Goal: Find specific page/section: Find specific page/section

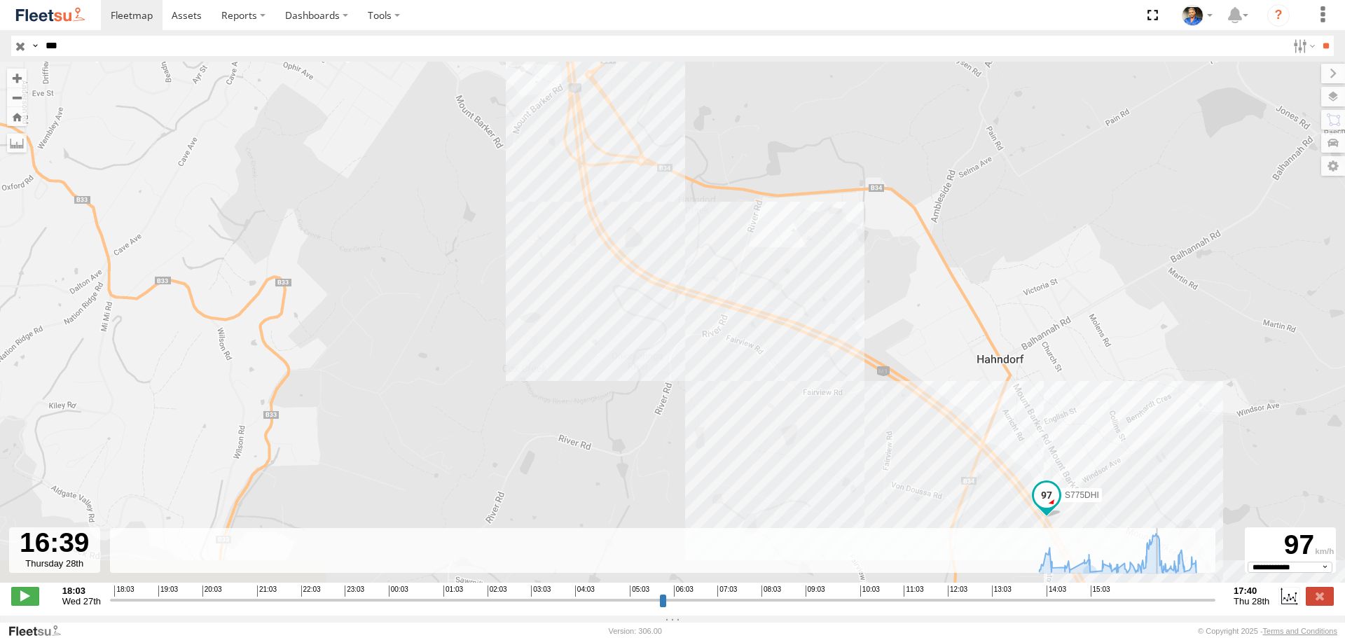
select select "**********"
click at [33, 10] on img at bounding box center [50, 15] width 73 height 19
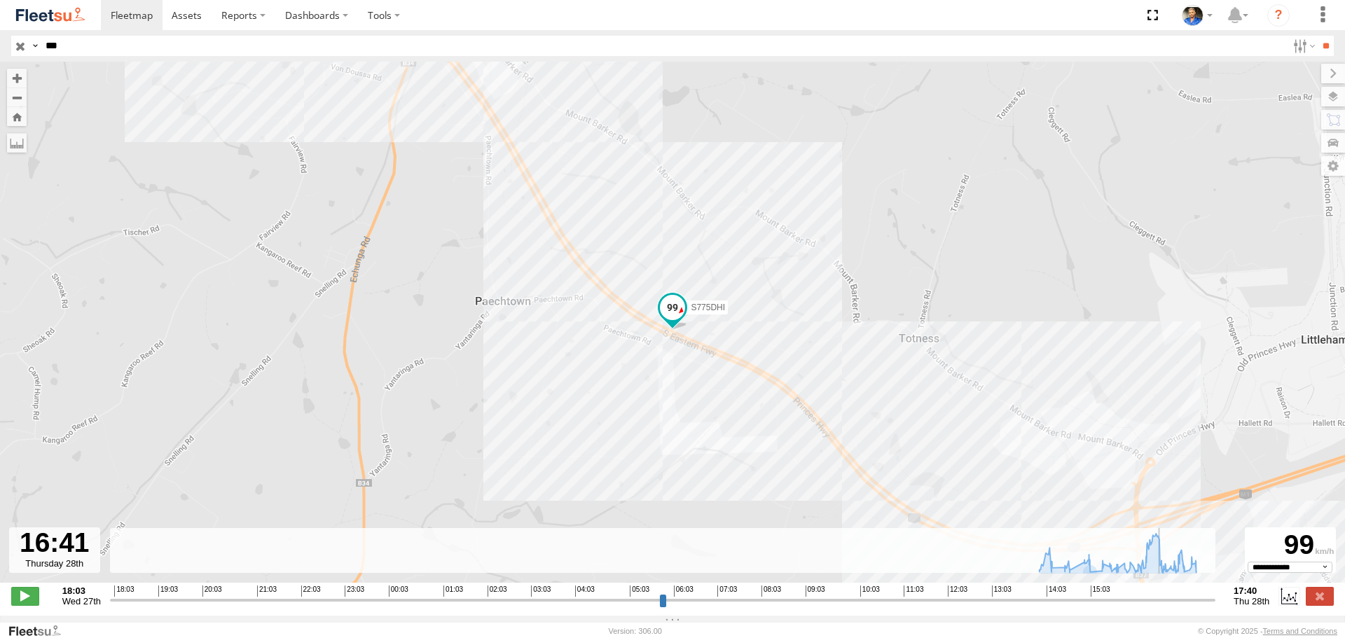
type input "**********"
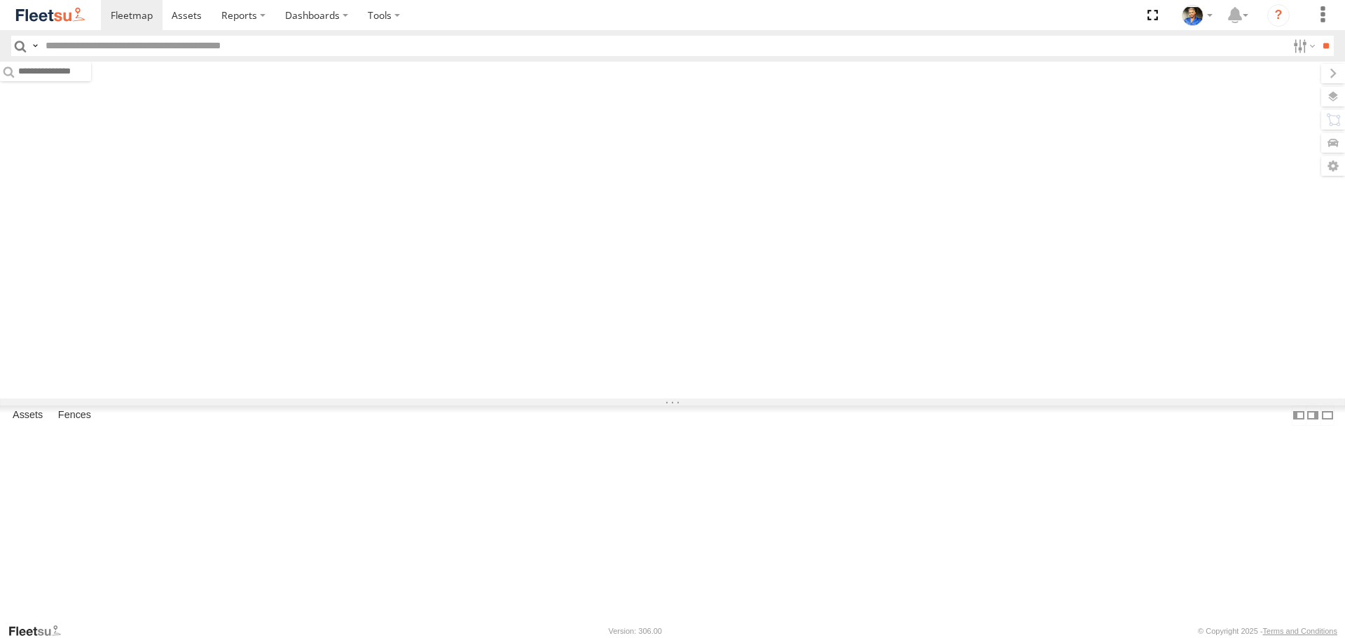
type input "***"
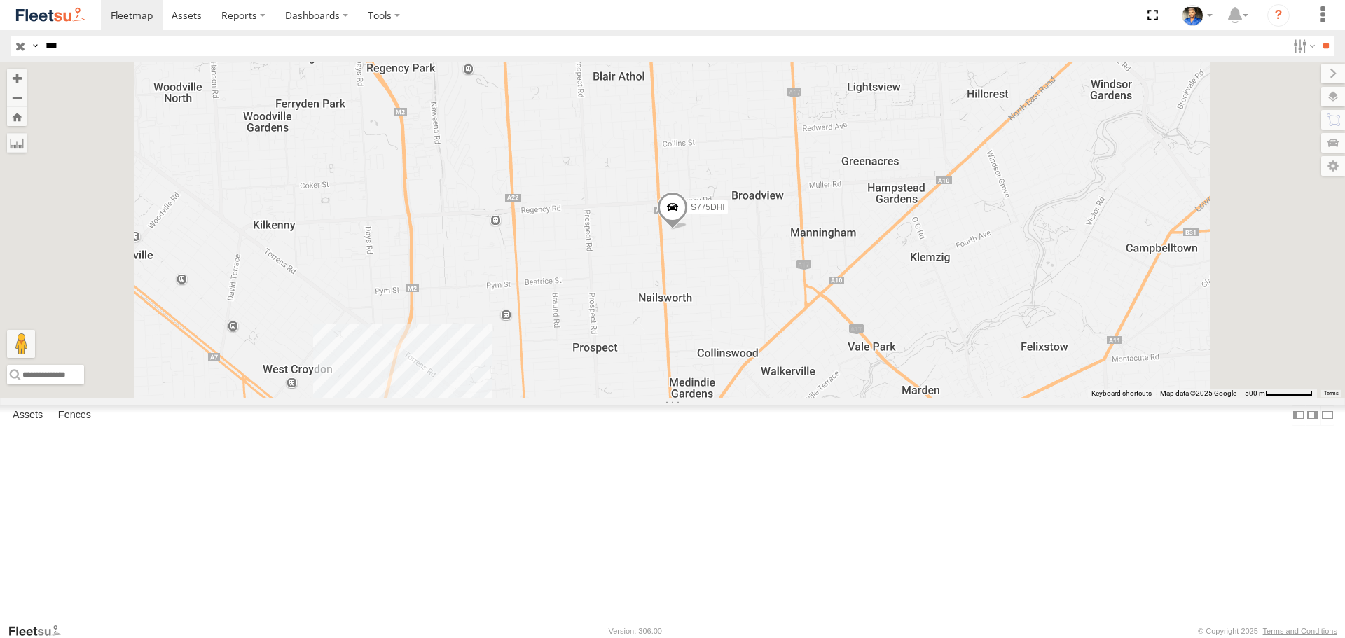
click at [27, 50] on input "button" at bounding box center [20, 46] width 18 height 20
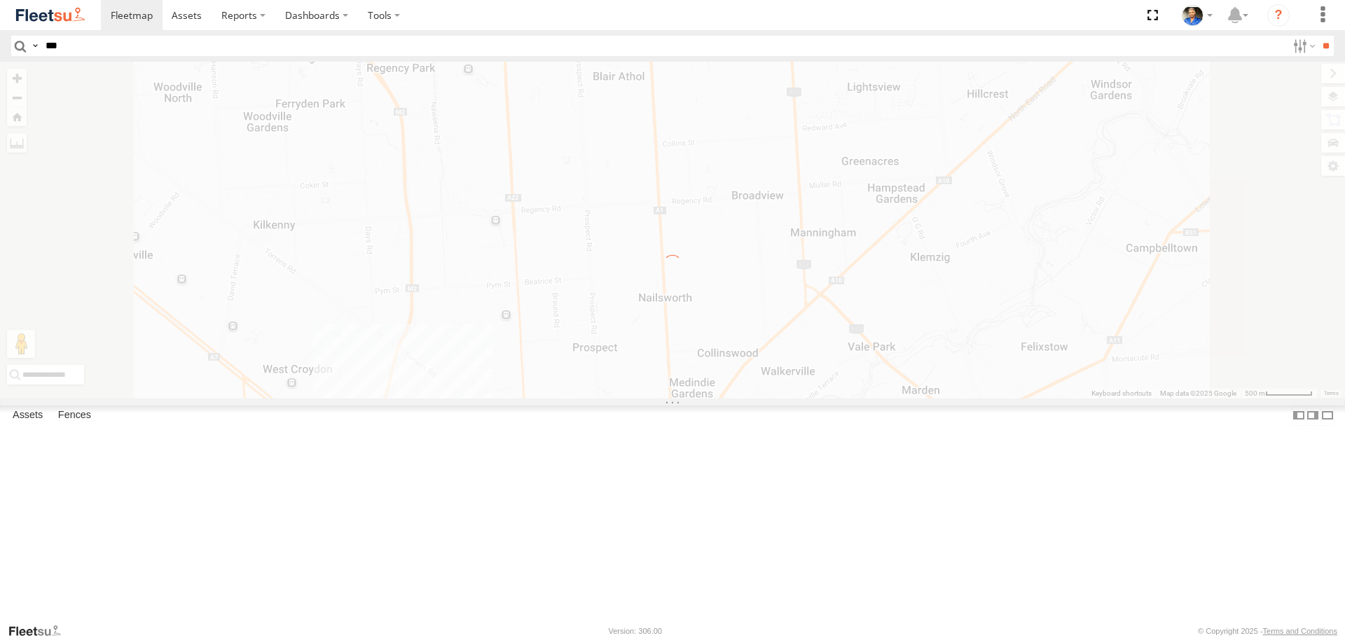
click at [43, 21] on img at bounding box center [50, 15] width 73 height 19
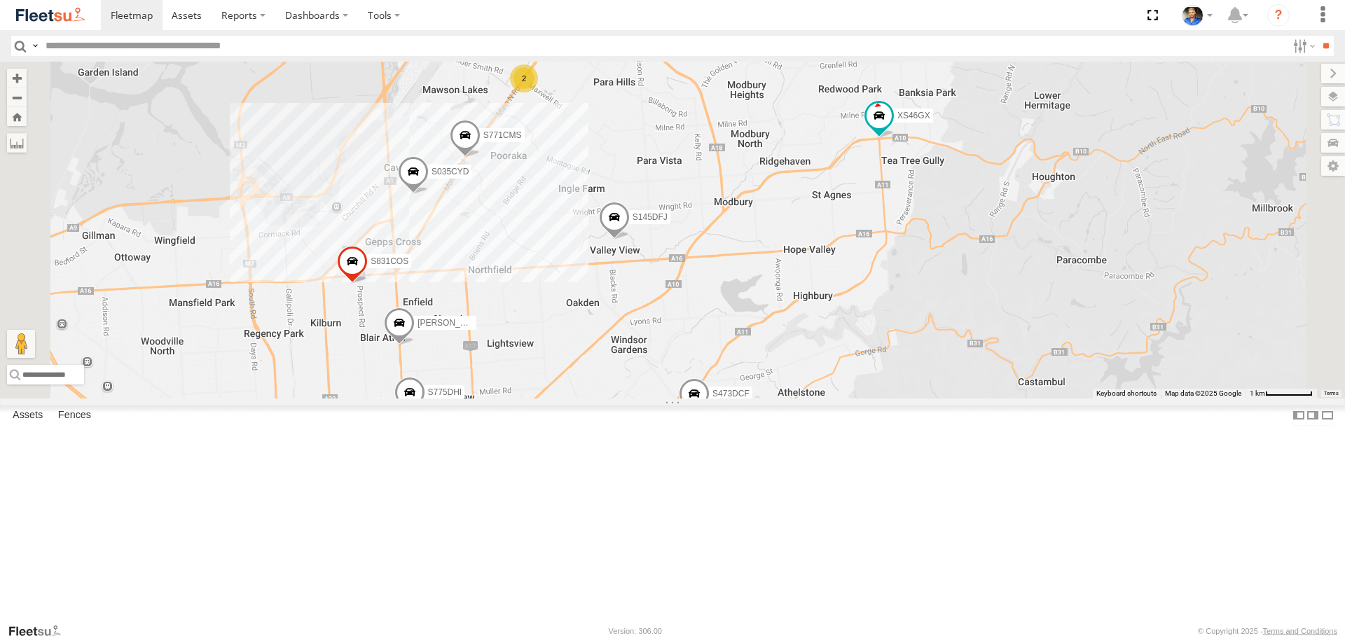
drag, startPoint x: 850, startPoint y: 199, endPoint x: 857, endPoint y: 272, distance: 73.8
click at [854, 270] on div "S145DFJ S343CTS XS46GX S831COS S596CRY DD067S MERC S521CSO XS45IQ S473DCF S662C…" at bounding box center [672, 230] width 1345 height 336
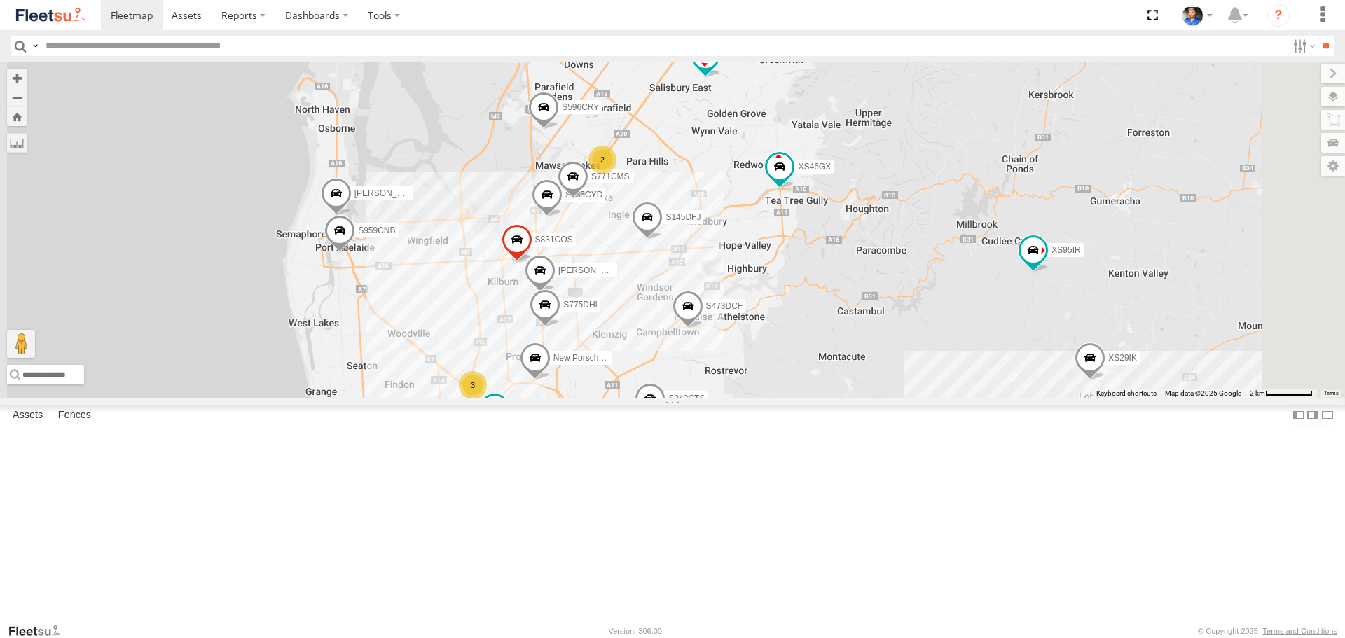
drag, startPoint x: 1006, startPoint y: 399, endPoint x: 1027, endPoint y: 378, distance: 29.7
click at [1027, 378] on div "S145DFJ S343CTS XS46GX S831COS S596CRY DD067S MERC S521CSO XS45IQ S473DCF S662C…" at bounding box center [672, 230] width 1345 height 336
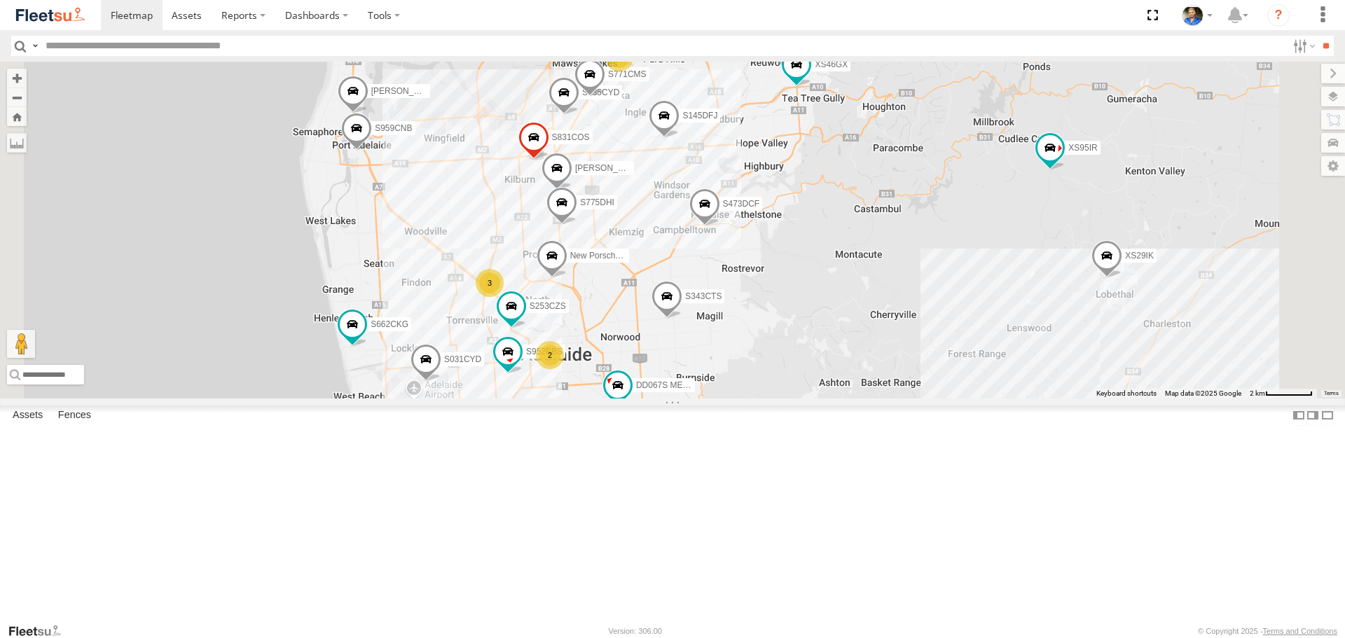
drag, startPoint x: 1036, startPoint y: 358, endPoint x: 1028, endPoint y: 308, distance: 50.3
click at [1028, 308] on div "S145DFJ S343CTS XS46GX S831COS S596CRY DD067S MERC S521CSO XS45IQ S473DCF S662C…" at bounding box center [672, 230] width 1345 height 336
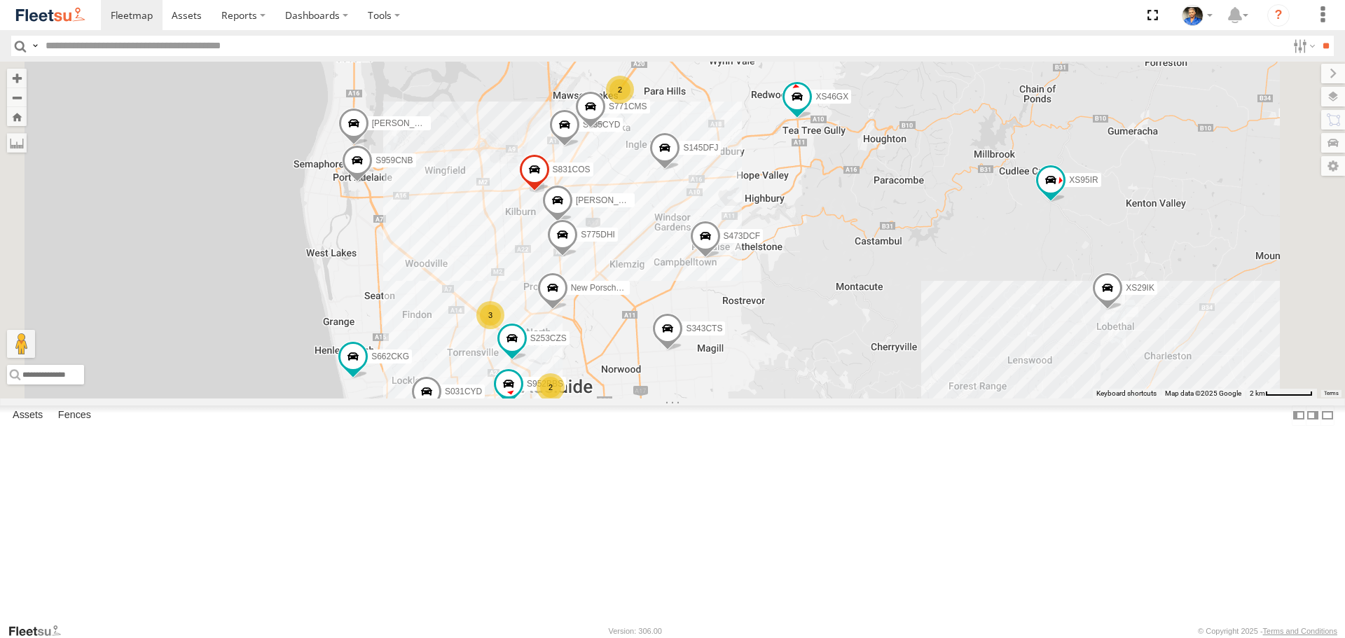
drag, startPoint x: 1032, startPoint y: 309, endPoint x: 1034, endPoint y: 345, distance: 36.5
click at [1034, 345] on div "S145DFJ S343CTS XS46GX S831COS S596CRY DD067S MERC S521CSO XS45IQ S473DCF S662C…" at bounding box center [672, 230] width 1345 height 336
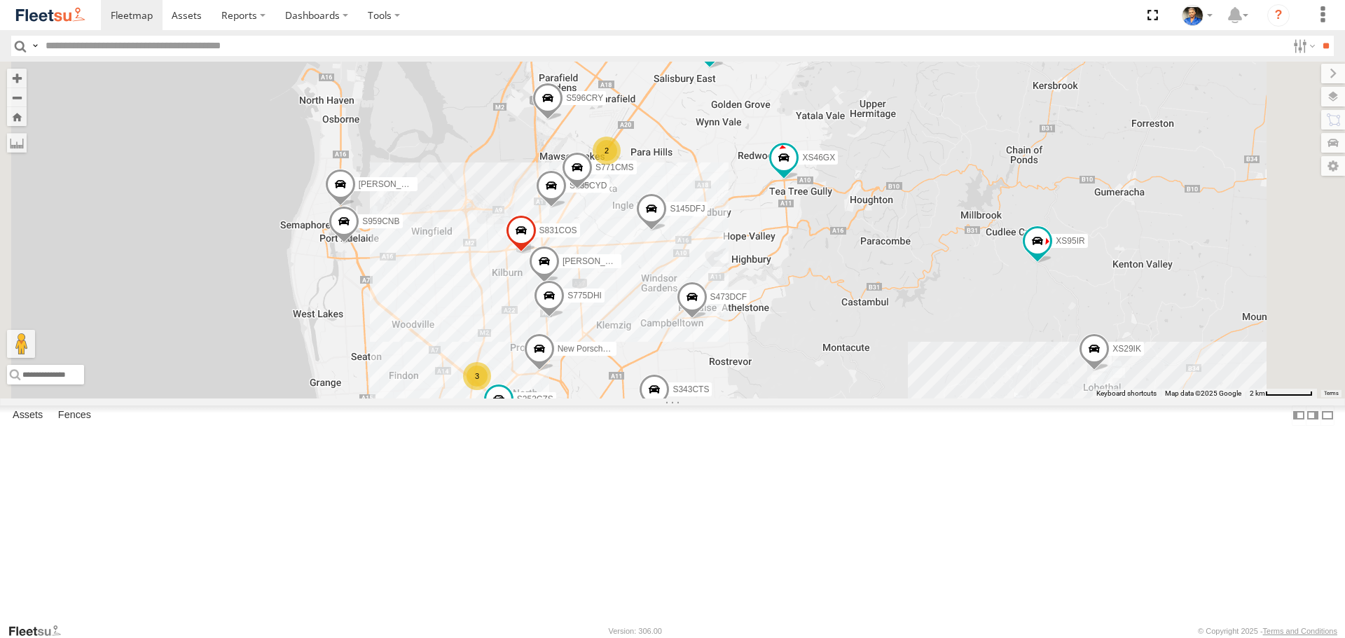
drag, startPoint x: 854, startPoint y: 165, endPoint x: 836, endPoint y: 234, distance: 71.9
click at [840, 231] on div "S145DFJ S343CTS XS46GX S831COS S596CRY DD067S MERC S521CSO XS45IQ S473DCF S662C…" at bounding box center [672, 230] width 1345 height 336
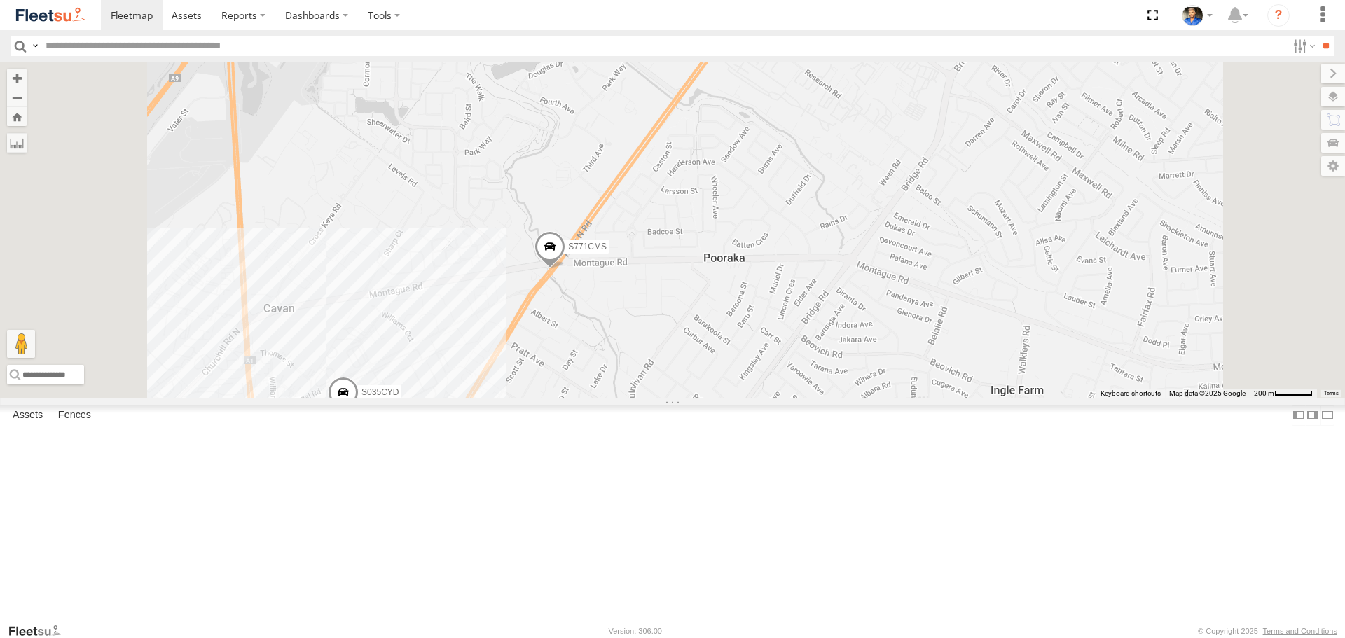
click at [565, 269] on span at bounding box center [549, 250] width 31 height 38
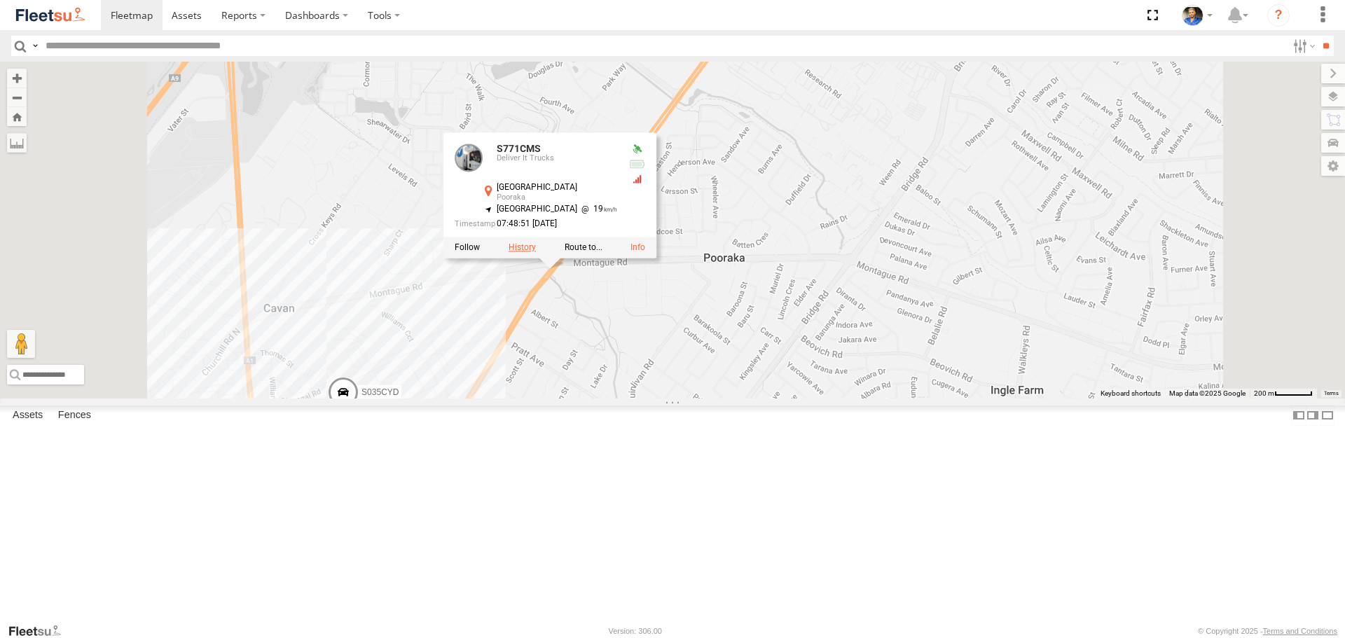
click at [536, 253] on label at bounding box center [521, 248] width 27 height 10
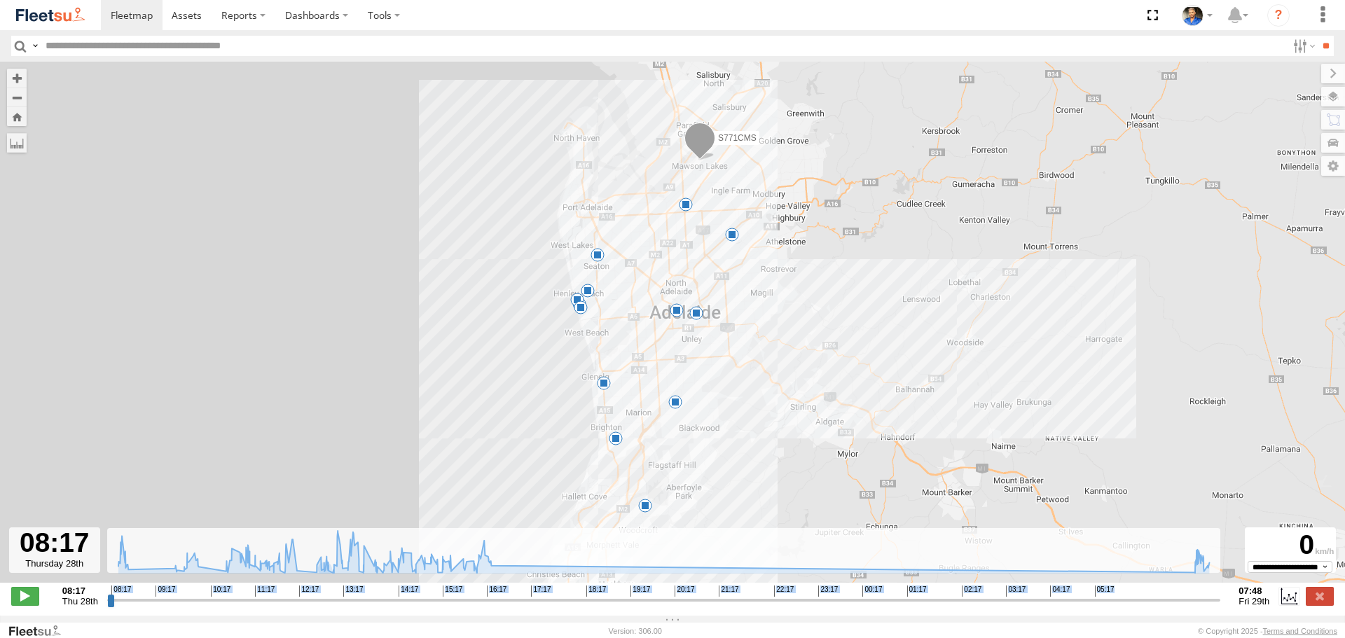
drag, startPoint x: 106, startPoint y: 610, endPoint x: 275, endPoint y: 604, distance: 168.9
click at [298, 600] on div "08:17 Thu 28th Created with Highcharts 6.0.7 Highcharts.com 08:17 09:17 10:17 1…" at bounding box center [672, 596] width 1322 height 21
drag, startPoint x: 110, startPoint y: 607, endPoint x: 733, endPoint y: 321, distance: 685.7
type input "**********"
click at [1221, 593] on input "range" at bounding box center [664, 599] width 1114 height 13
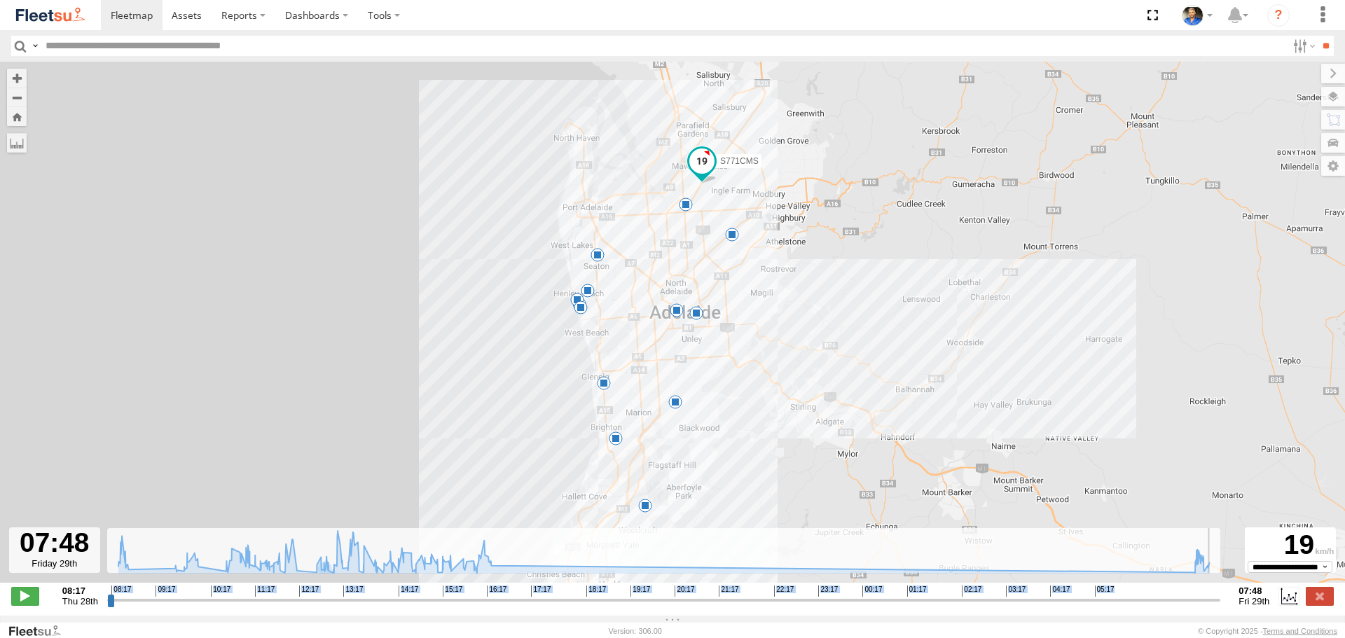
click at [34, 18] on img at bounding box center [50, 15] width 73 height 19
